Goal: Find specific page/section

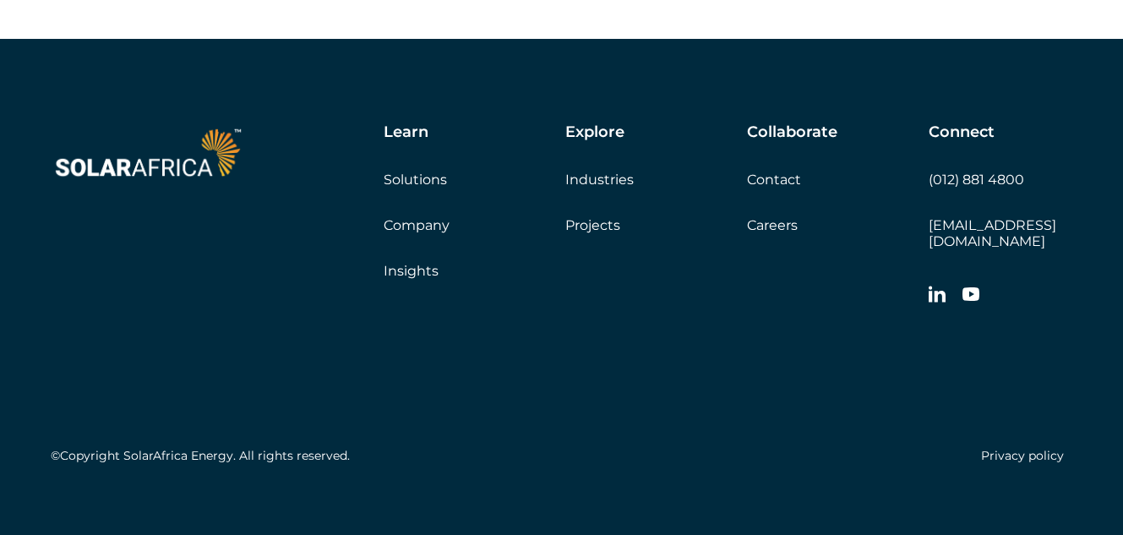
scroll to position [3041, 0]
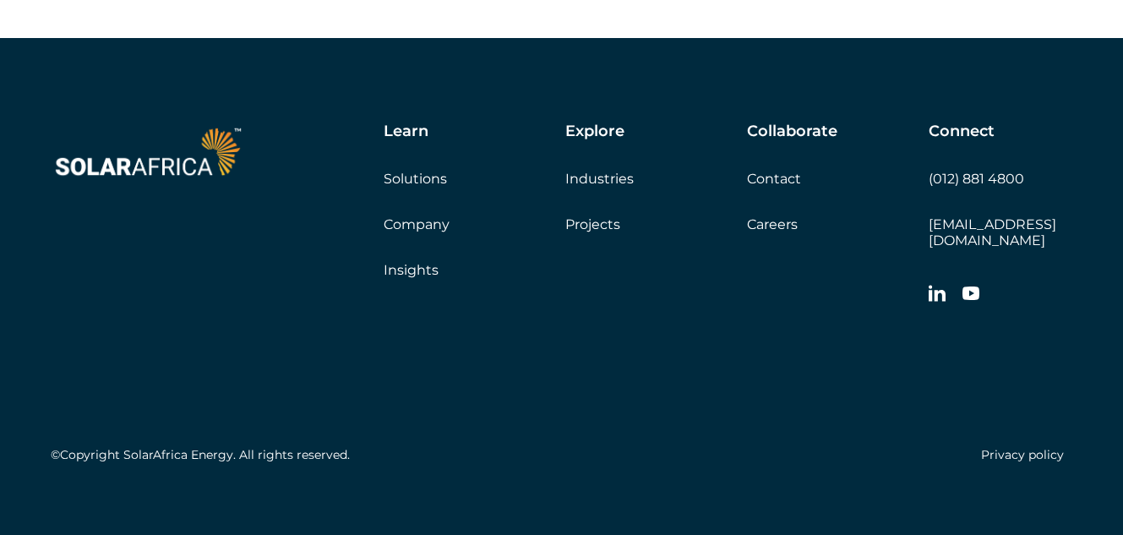
click at [779, 221] on link "Careers" at bounding box center [772, 224] width 51 height 16
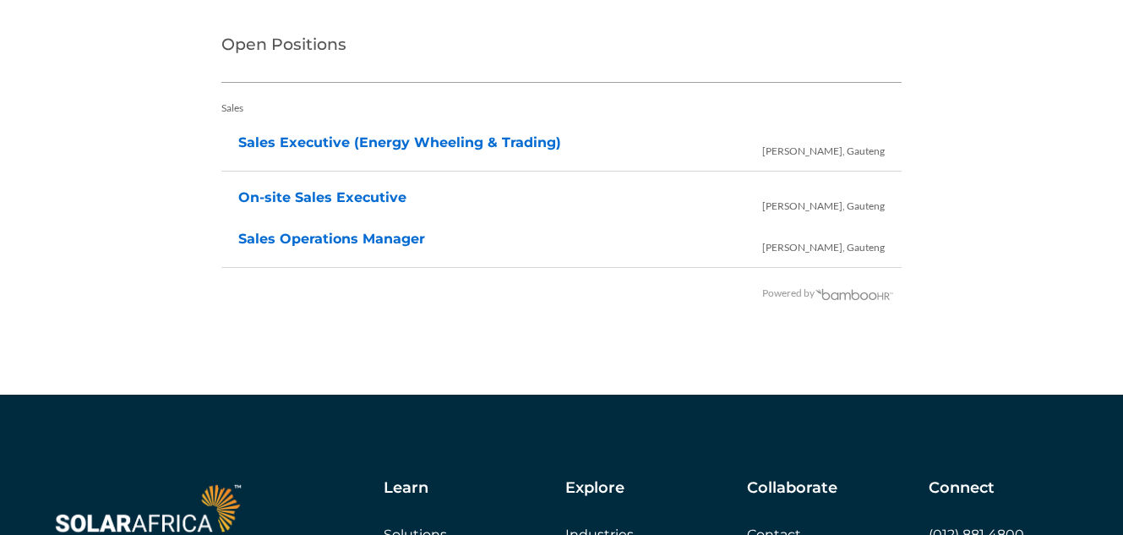
scroll to position [3623, 0]
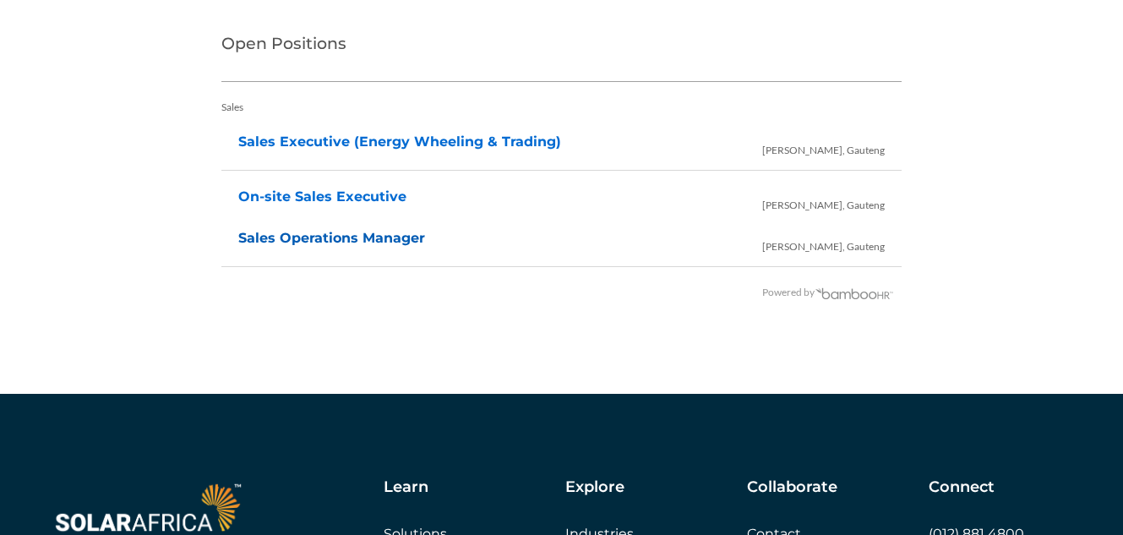
click at [330, 242] on link "Sales Operations Manager" at bounding box center [331, 238] width 187 height 16
